Goal: Task Accomplishment & Management: Manage account settings

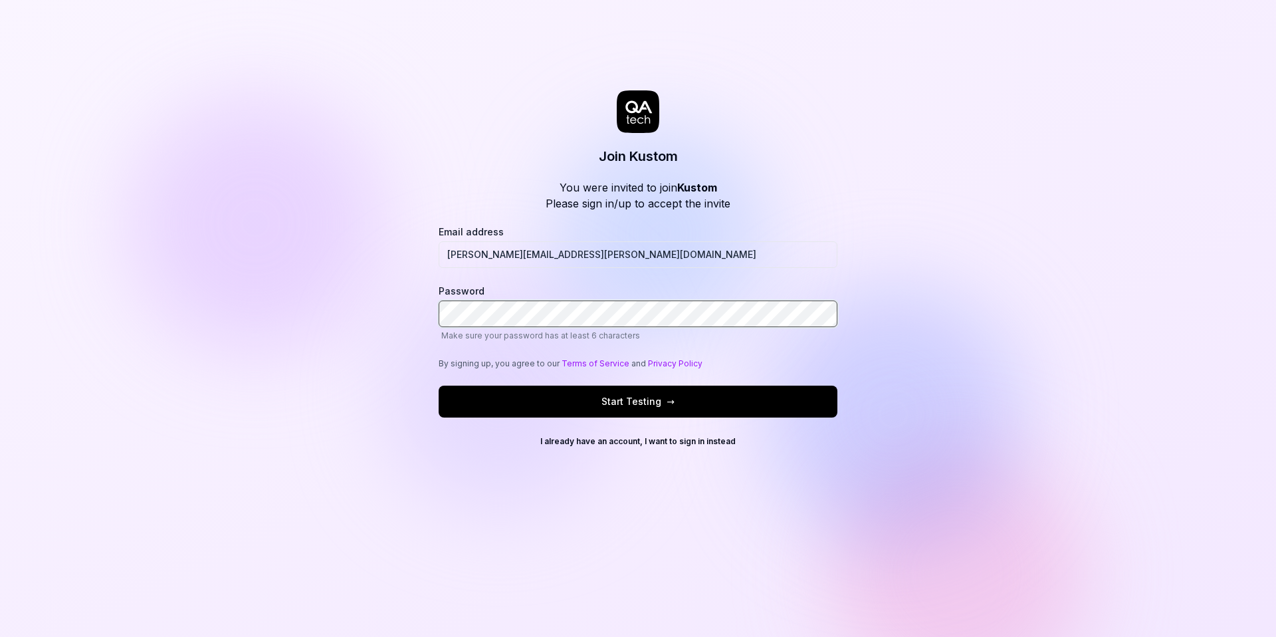
click at [0, 636] on com-1password-button at bounding box center [0, 637] width 0 height 0
click at [621, 408] on button "Start Testing →" at bounding box center [638, 401] width 399 height 32
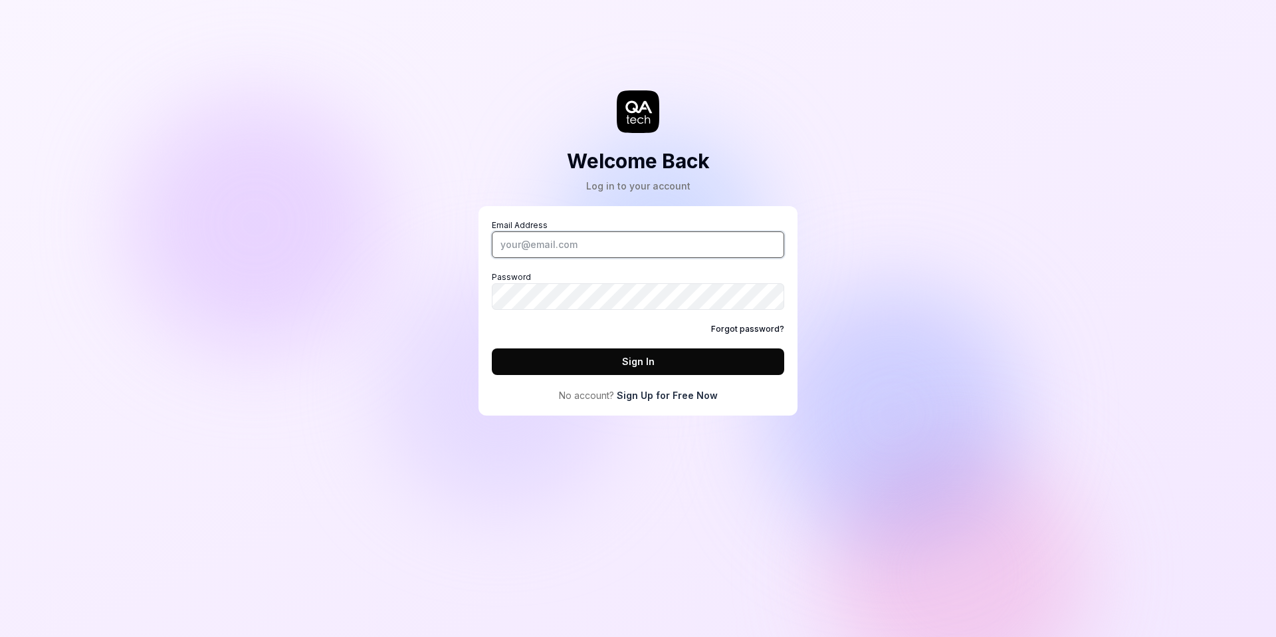
click at [576, 247] on input "Email Address" at bounding box center [638, 244] width 292 height 27
click at [1227, 120] on div "Welcome Back Log in to your account Email Address Password Forgot password? Sig…" at bounding box center [638, 318] width 1276 height 637
click at [551, 245] on input "Email Address" at bounding box center [638, 244] width 292 height 27
type input "[PERSON_NAME][EMAIL_ADDRESS][PERSON_NAME][DOMAIN_NAME]"
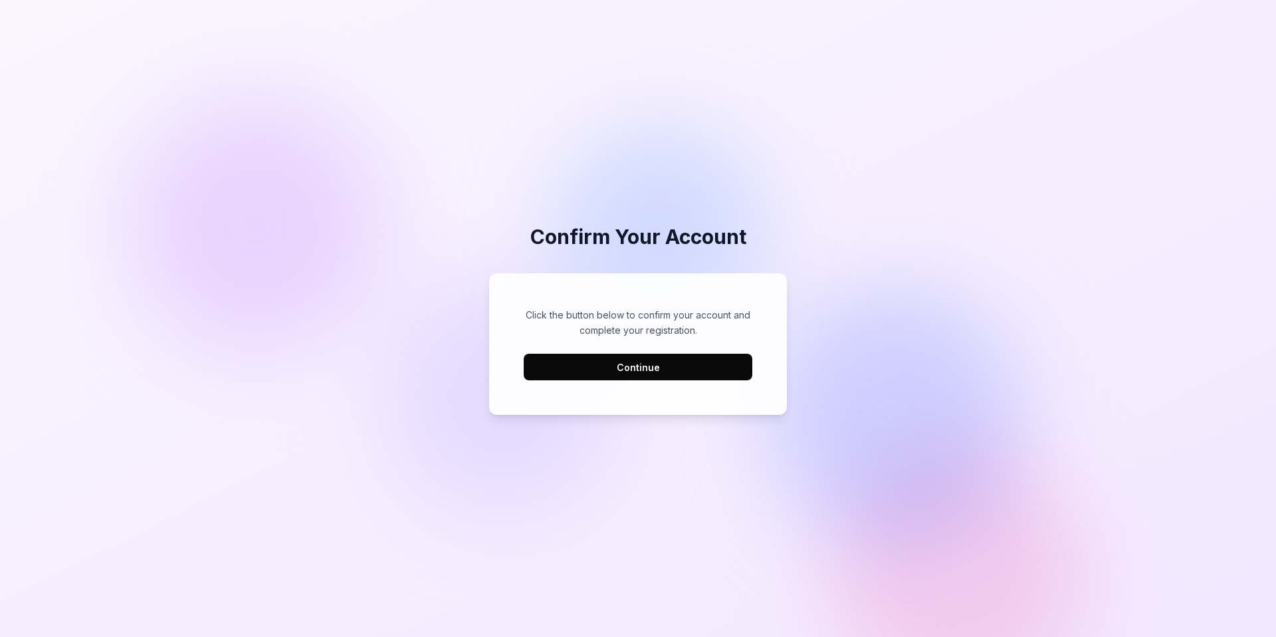
click at [639, 386] on div "Click the button below to confirm your account and complete your registration. …" at bounding box center [637, 344] width 271 height 116
click at [640, 369] on button "Continue" at bounding box center [638, 366] width 229 height 27
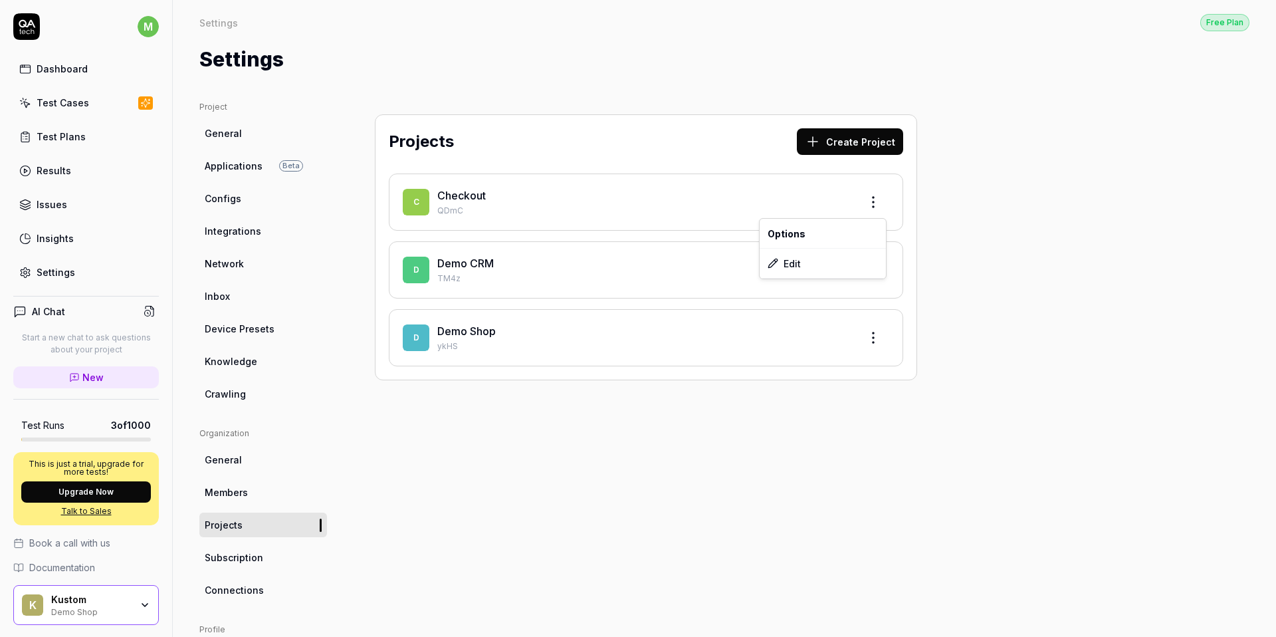
click at [874, 207] on html "m Dashboard Test Cases Test Plans Results Issues Insights Settings AI Chat Star…" at bounding box center [638, 318] width 1276 height 637
click at [979, 203] on html "m Dashboard Test Cases Test Plans Results Issues Insights Settings AI Chat Star…" at bounding box center [638, 318] width 1276 height 637
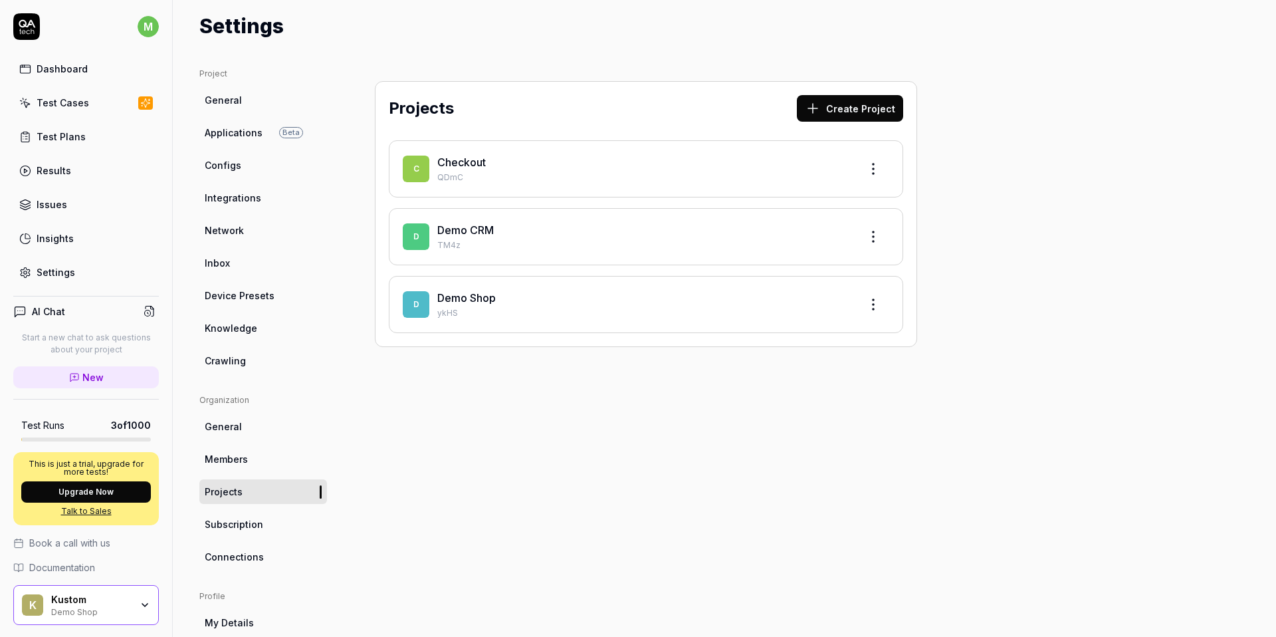
scroll to position [57, 0]
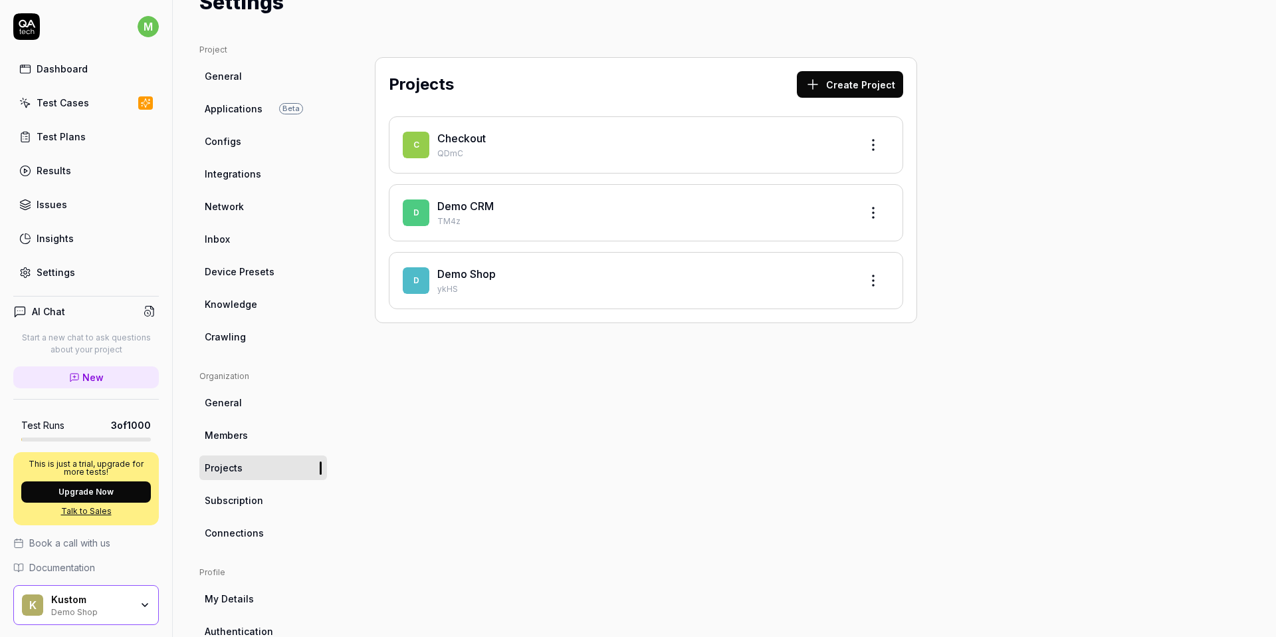
click at [237, 433] on span "Members" at bounding box center [226, 435] width 43 height 14
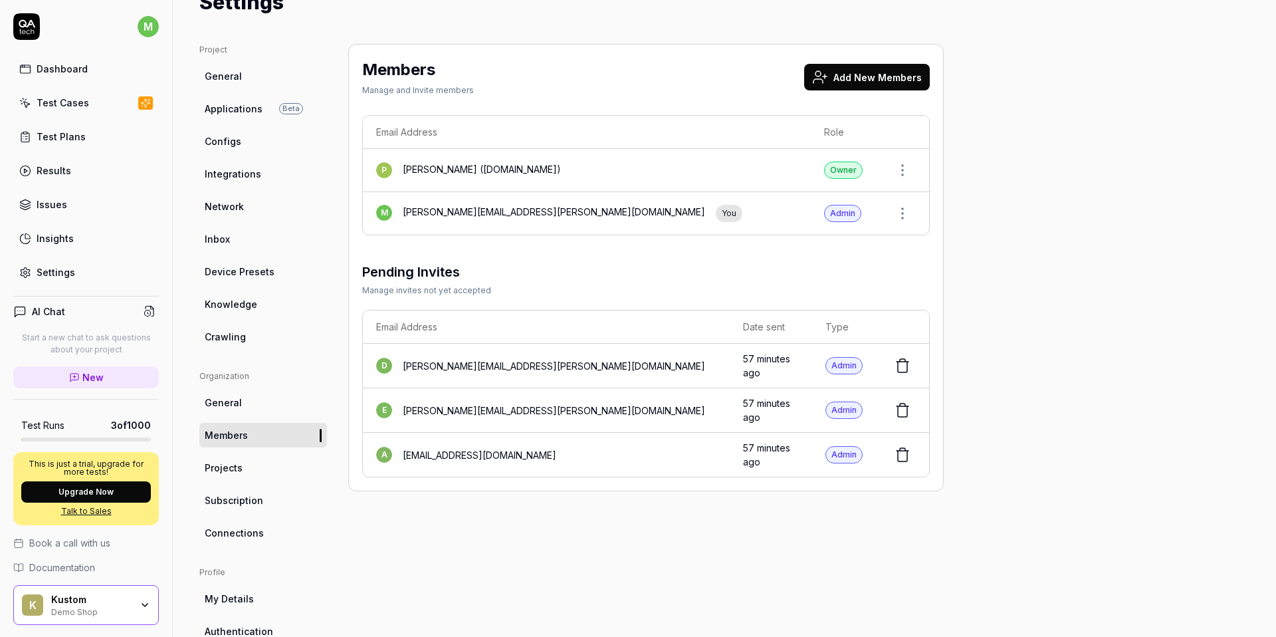
click at [886, 80] on button "Add New Members" at bounding box center [867, 77] width 126 height 27
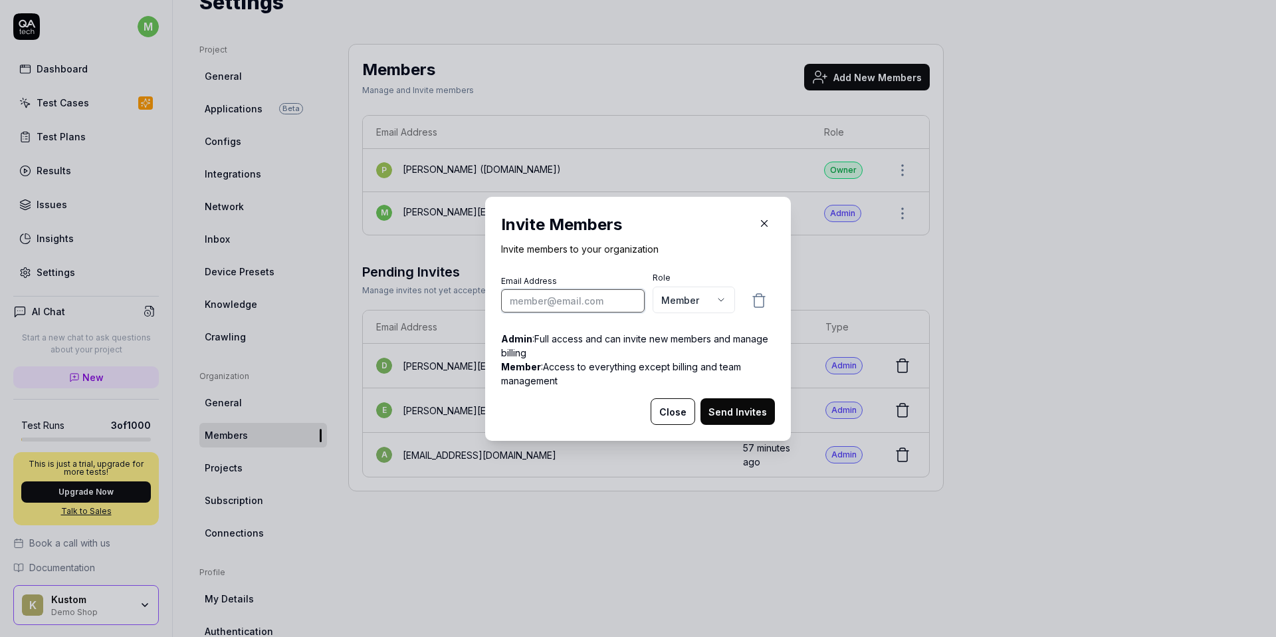
paste input "[EMAIL_ADDRESS][DOMAIN_NAME]"
type input "[EMAIL_ADDRESS][DOMAIN_NAME]"
click at [701, 302] on body "m Dashboard Test Cases Test Plans Results Issues Insights Settings AI Chat Star…" at bounding box center [638, 318] width 1276 height 637
click at [721, 304] on body "m Dashboard Test Cases Test Plans Results Issues Insights Settings AI Chat Star…" at bounding box center [638, 318] width 1276 height 637
select select "*"
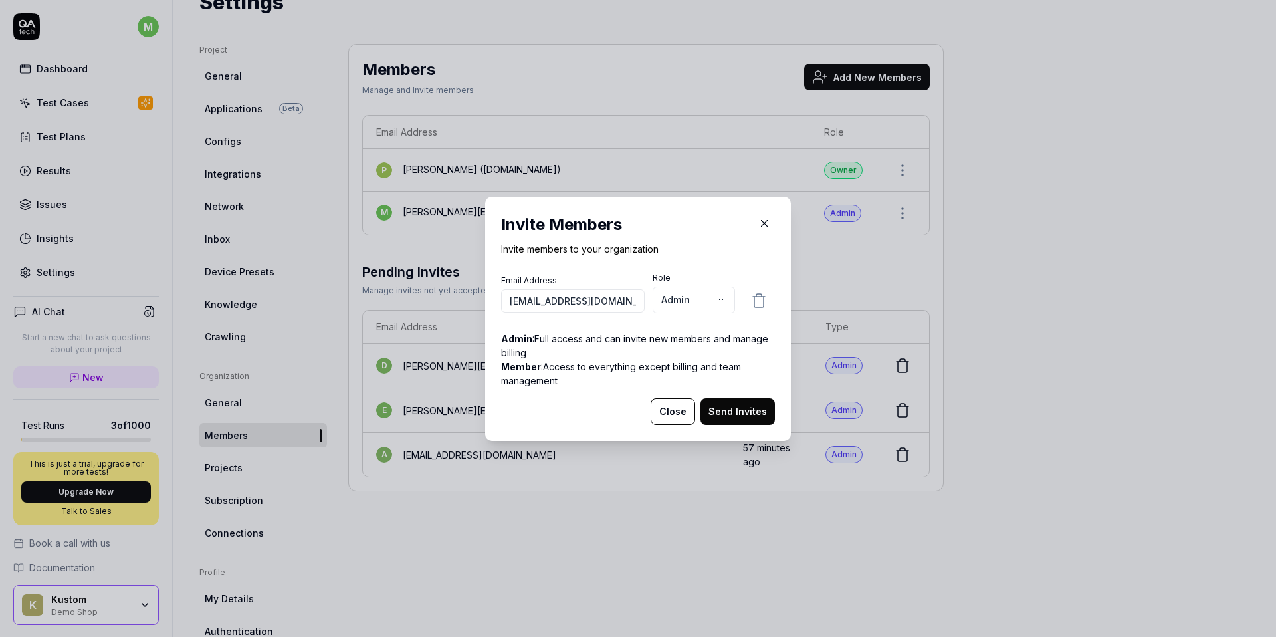
click at [732, 411] on button "Send Invites" at bounding box center [737, 411] width 74 height 27
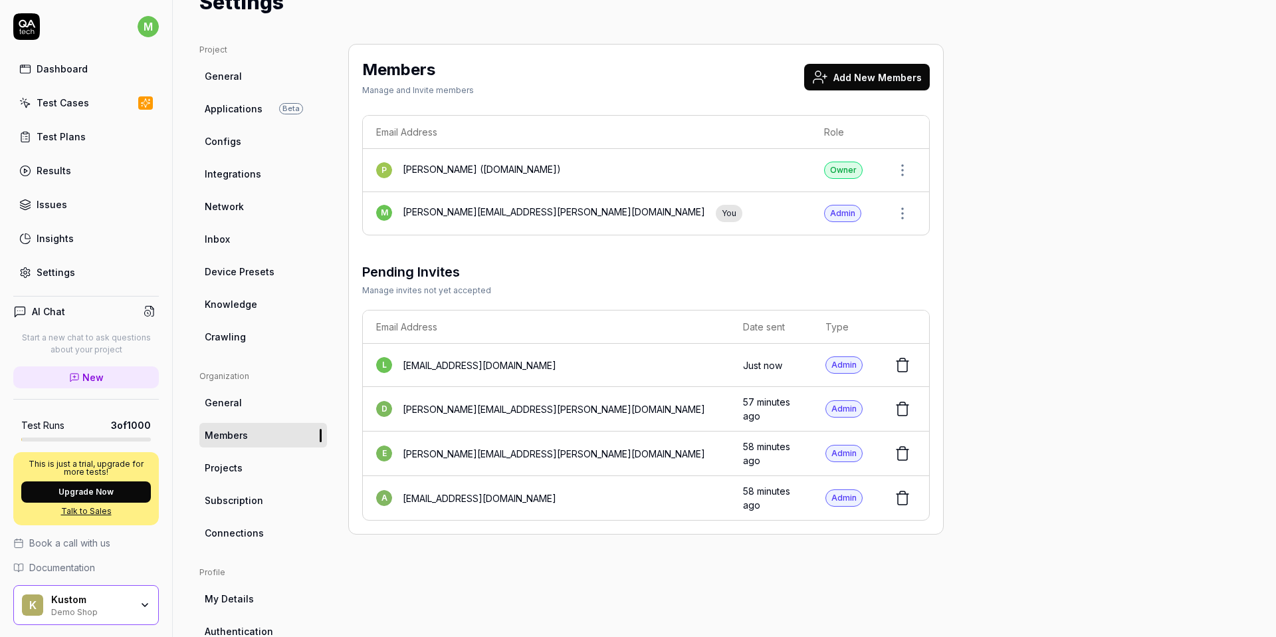
click at [849, 69] on button "Add New Members" at bounding box center [867, 77] width 126 height 27
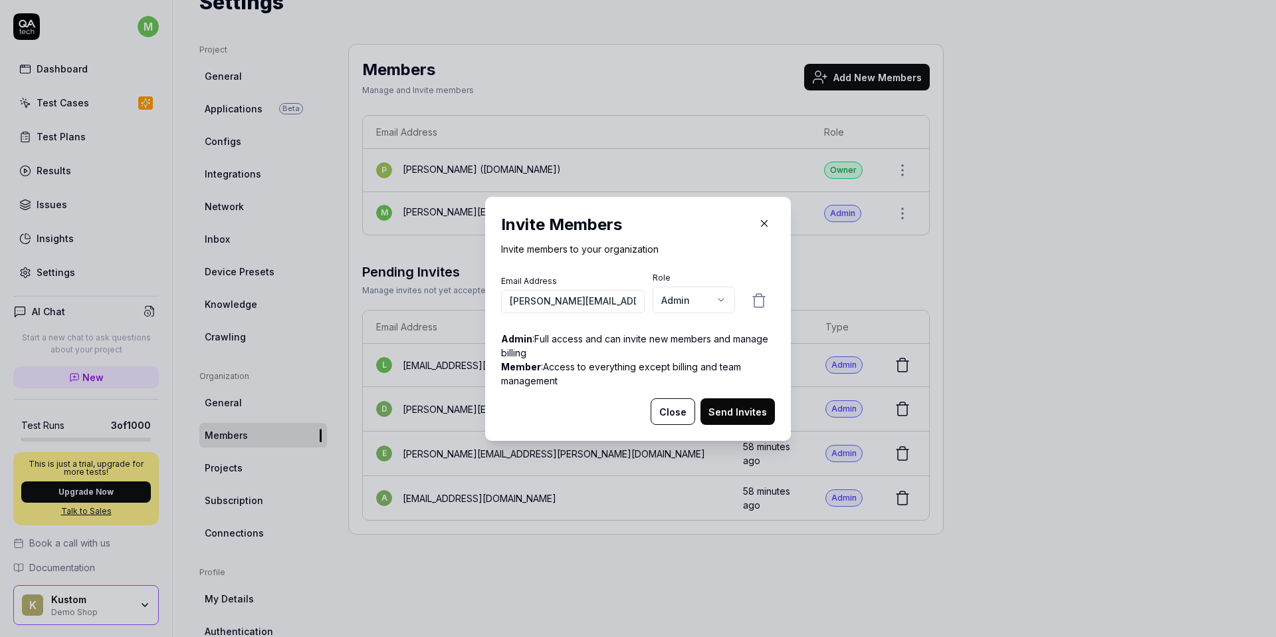
type input "[PERSON_NAME][EMAIL_ADDRESS][DOMAIN_NAME]"
click at [712, 300] on body "m Dashboard Test Cases Test Plans Results Issues Insights Settings AI Chat Star…" at bounding box center [638, 318] width 1276 height 637
click at [736, 413] on button "Send Invites" at bounding box center [737, 411] width 74 height 27
